Goal: Learn about a topic: Learn about a topic

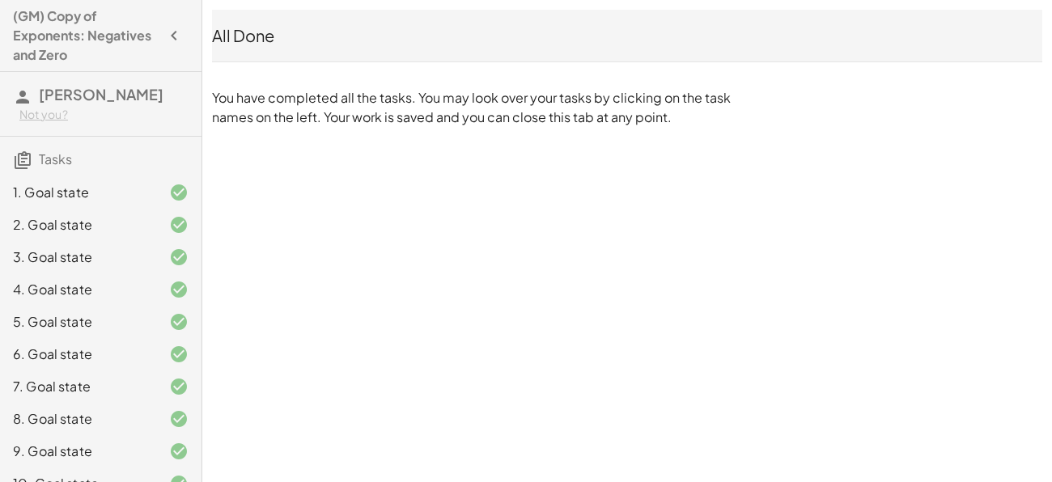
click at [109, 215] on div "2. Goal state" at bounding box center [78, 224] width 130 height 19
click at [108, 191] on div "1. Goal state" at bounding box center [78, 192] width 130 height 19
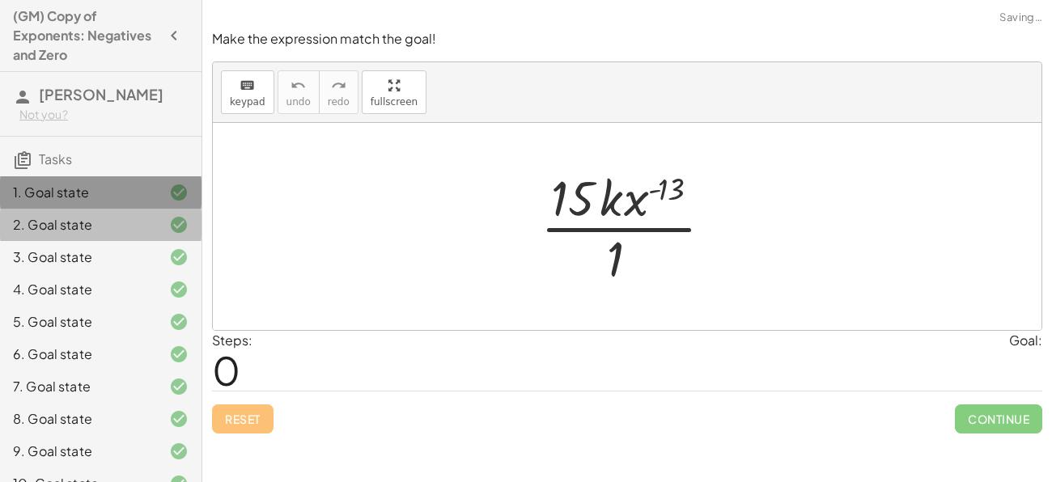
click at [107, 196] on div "1. Goal state" at bounding box center [78, 192] width 130 height 19
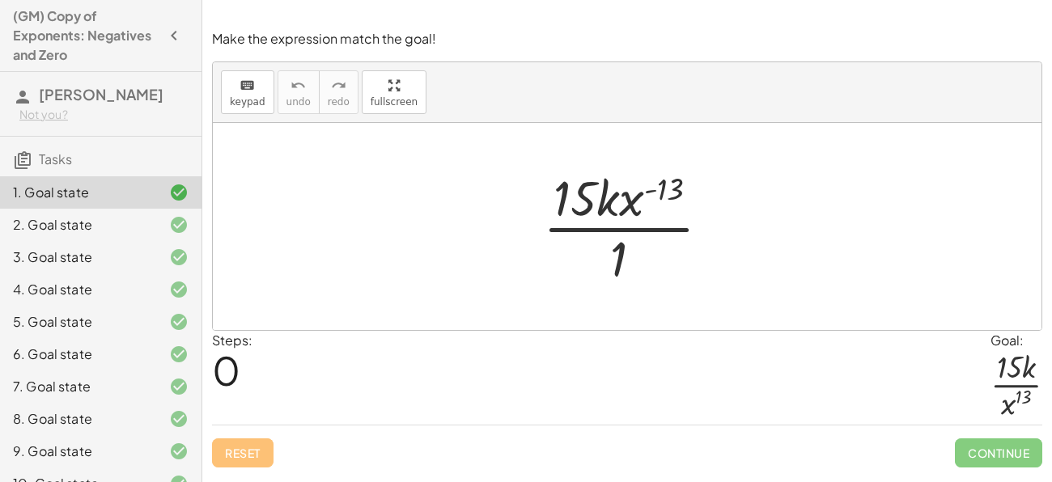
click at [618, 252] on div at bounding box center [633, 226] width 197 height 125
drag, startPoint x: 677, startPoint y: 181, endPoint x: 659, endPoint y: 262, distance: 83.7
click at [659, 262] on div at bounding box center [633, 226] width 197 height 125
drag, startPoint x: 673, startPoint y: 173, endPoint x: 666, endPoint y: 201, distance: 28.5
click at [666, 201] on div at bounding box center [633, 226] width 197 height 125
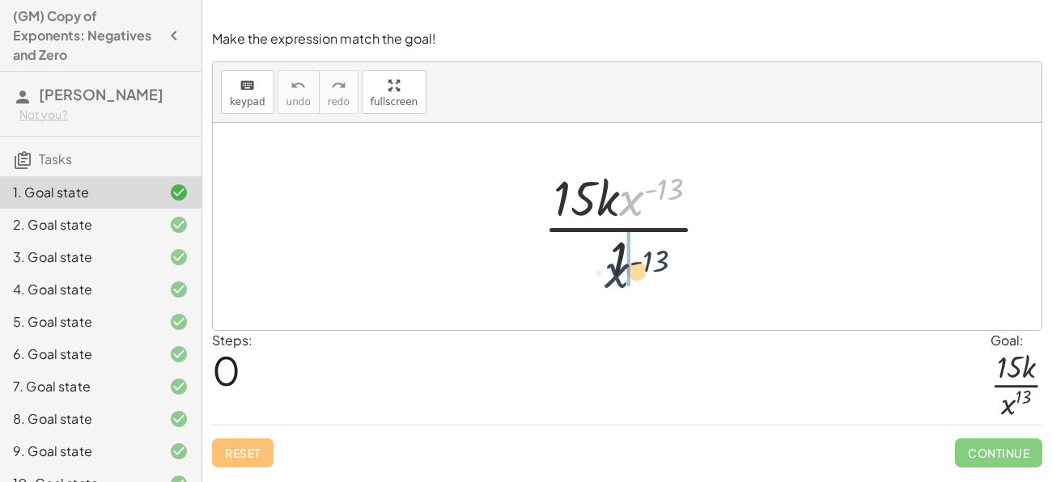
drag, startPoint x: 633, startPoint y: 200, endPoint x: 614, endPoint y: 283, distance: 84.8
click at [614, 283] on div at bounding box center [633, 226] width 197 height 125
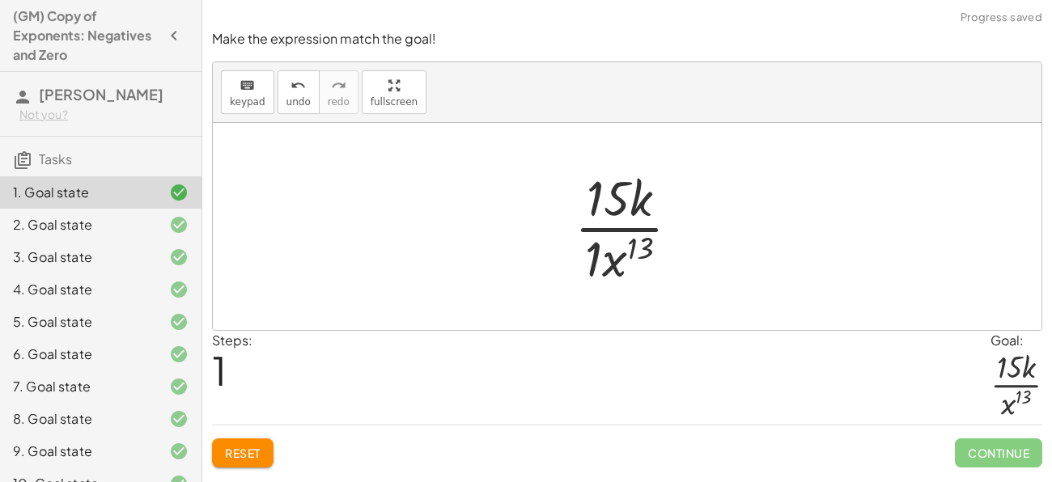
click at [631, 247] on div at bounding box center [634, 226] width 134 height 125
click at [613, 259] on div at bounding box center [634, 226] width 134 height 125
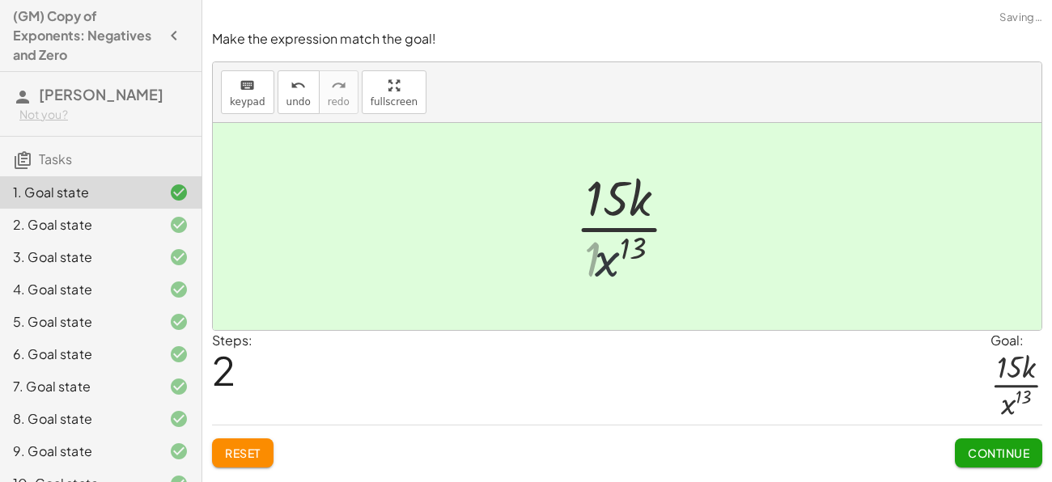
click at [603, 258] on div at bounding box center [632, 226] width 131 height 125
